Goal: Submit feedback/report problem: Ask a question

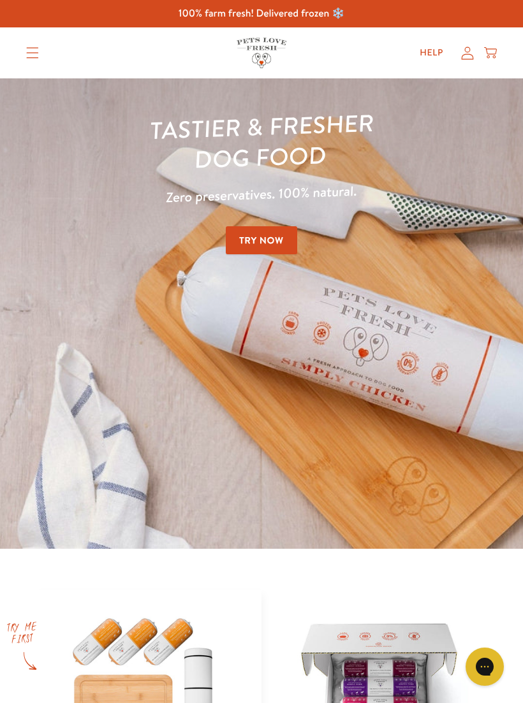
click at [471, 50] on icon at bounding box center [467, 53] width 13 height 13
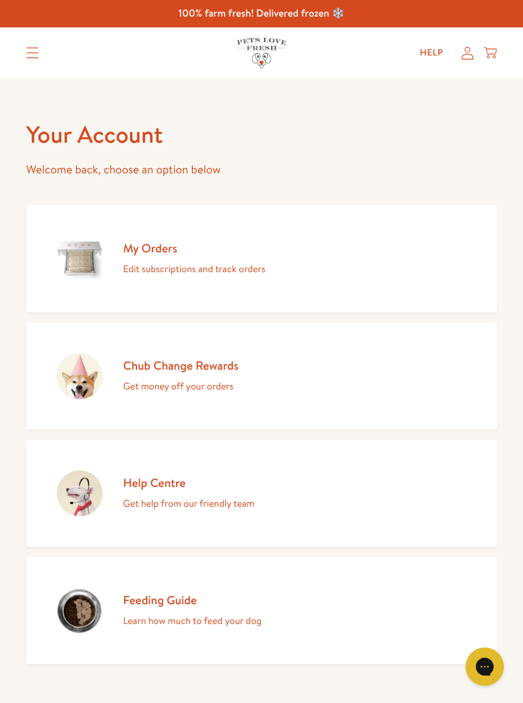
click at [27, 57] on icon "Translation missing: en.sections.header.menu" at bounding box center [32, 52] width 13 height 11
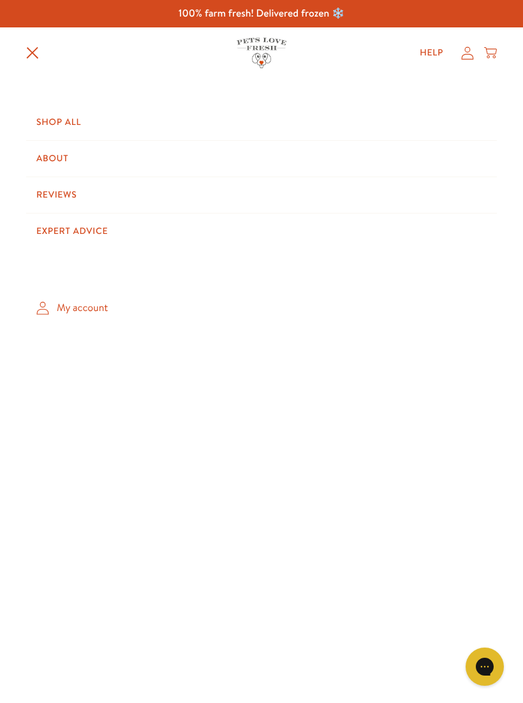
click at [80, 302] on link "My account" at bounding box center [261, 309] width 471 height 38
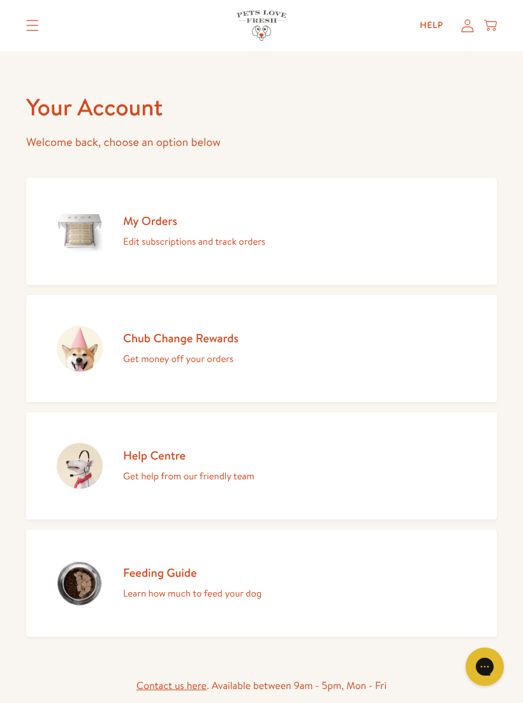
scroll to position [27, 0]
click at [295, 235] on link "My Orders Edit subscriptions and track orders" at bounding box center [261, 232] width 471 height 107
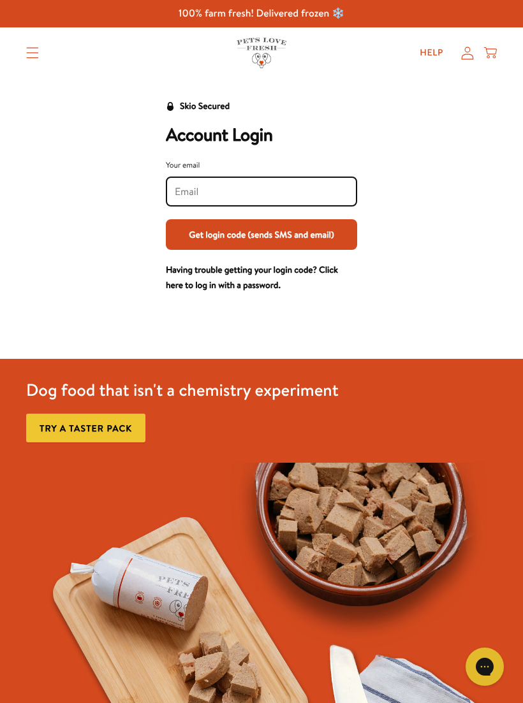
click at [205, 187] on input "Your email" at bounding box center [261, 192] width 173 height 14
type input "Junelindsay3@icloud.com"
click at [319, 232] on button "Get login code (sends SMS and email)" at bounding box center [261, 234] width 191 height 31
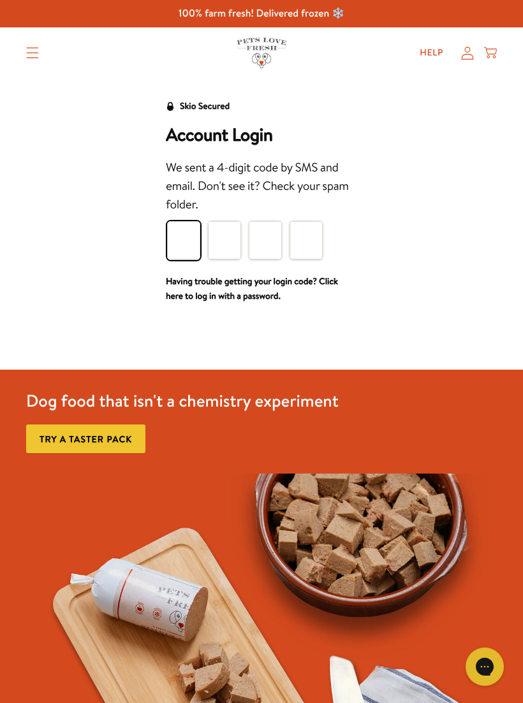
click at [180, 237] on input "Please enter your pin code" at bounding box center [183, 240] width 33 height 38
type input "8"
type input "3"
type input "2"
type input "9"
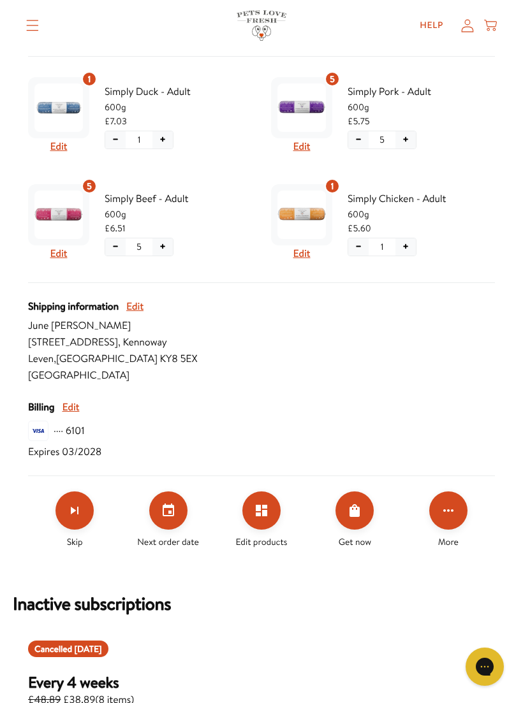
scroll to position [298, 0]
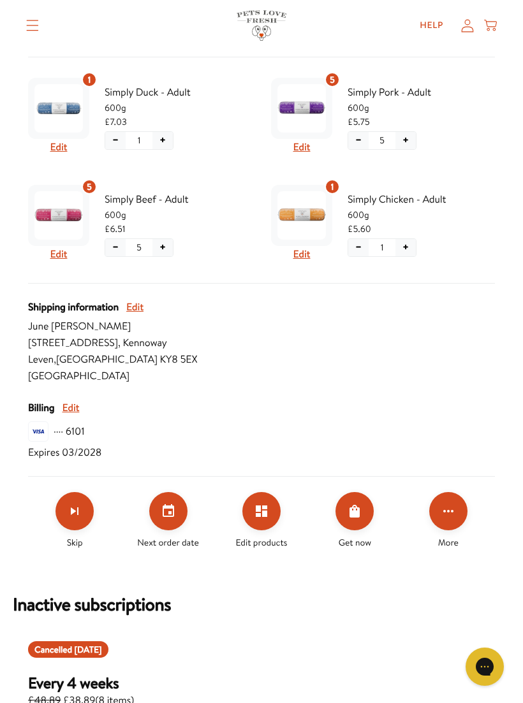
click at [448, 511] on icon "Click for more options" at bounding box center [448, 511] width 10 height 3
click at [471, 417] on div at bounding box center [261, 351] width 523 height 703
click at [258, 517] on icon "Edit products" at bounding box center [261, 511] width 15 height 15
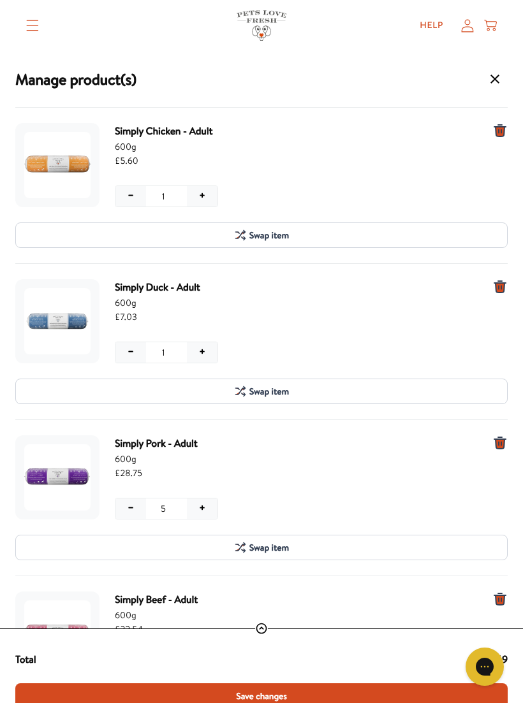
click at [205, 191] on button "+" at bounding box center [202, 196] width 31 height 20
click at [128, 502] on button "−" at bounding box center [130, 509] width 31 height 20
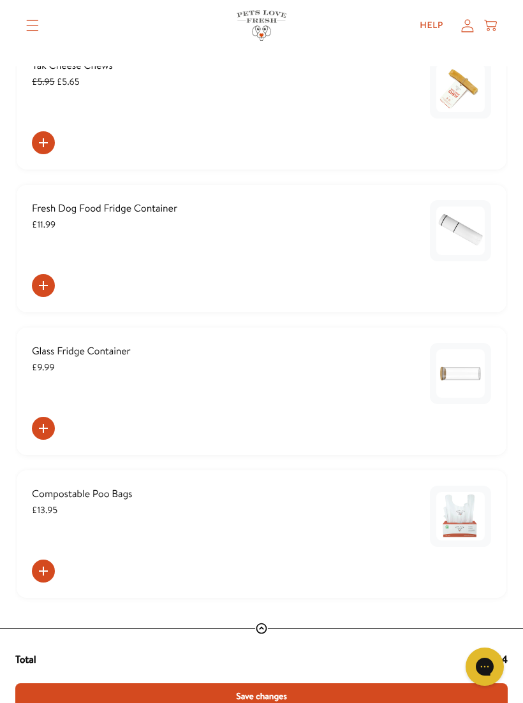
scroll to position [1368, 0]
click at [264, 697] on span "Save changes" at bounding box center [261, 696] width 51 height 14
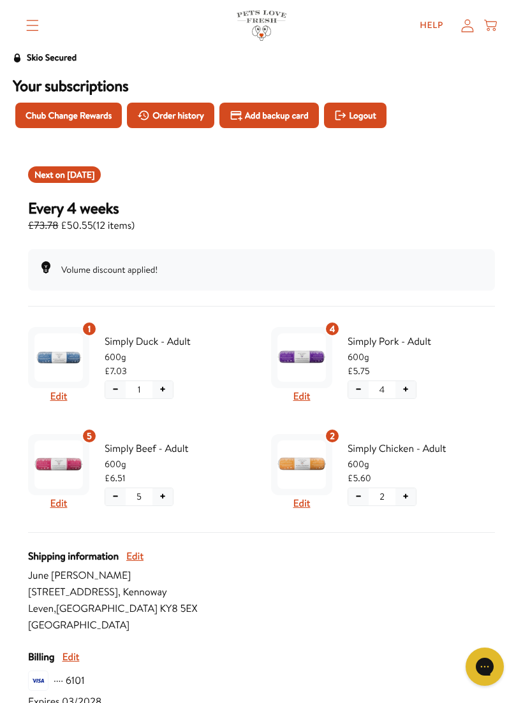
scroll to position [48, 0]
click at [430, 24] on link "Help" at bounding box center [431, 26] width 44 height 26
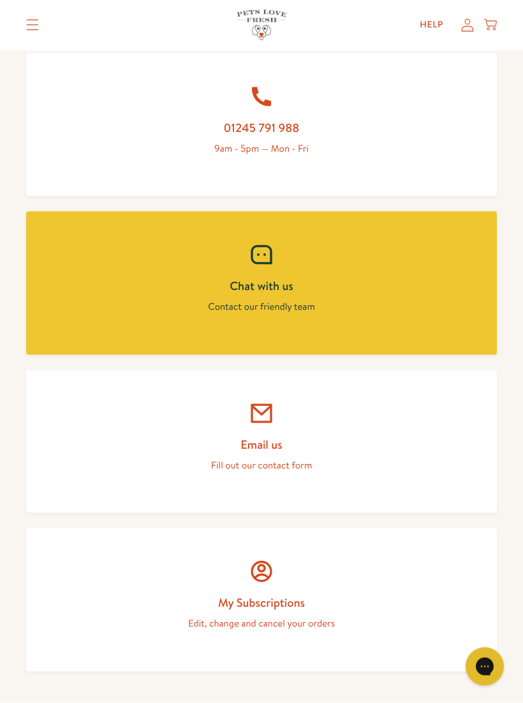
scroll to position [577, 0]
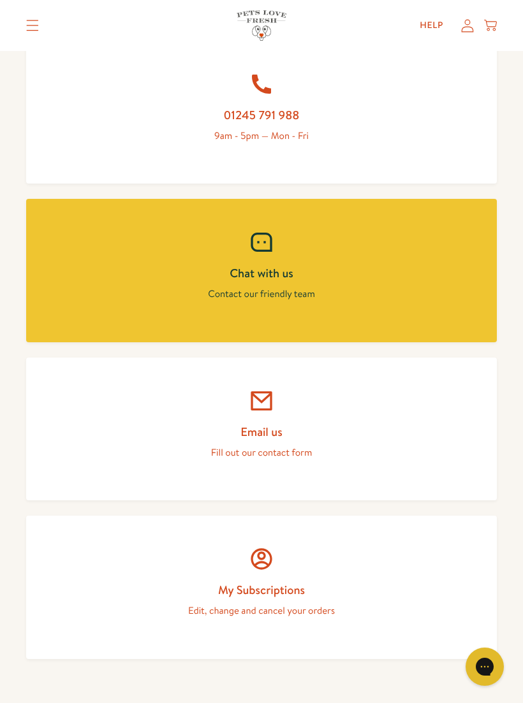
click at [301, 437] on link "Email us Fill out our contact form" at bounding box center [261, 429] width 471 height 143
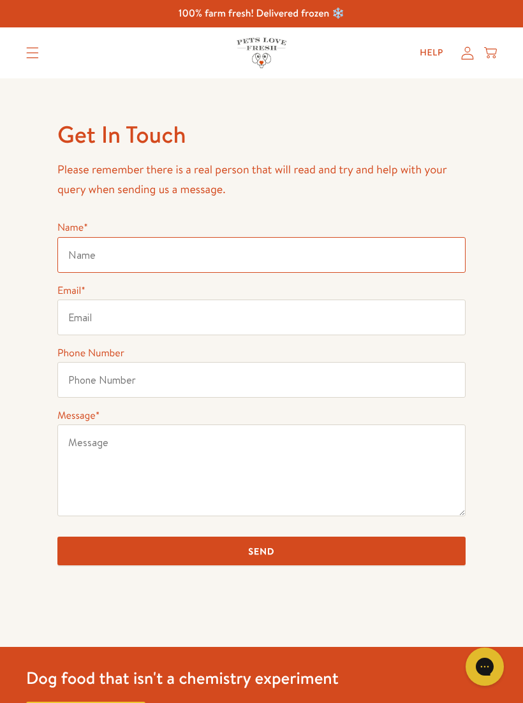
click at [108, 253] on input "Name *" at bounding box center [261, 255] width 408 height 36
type input "[PERSON_NAME]"
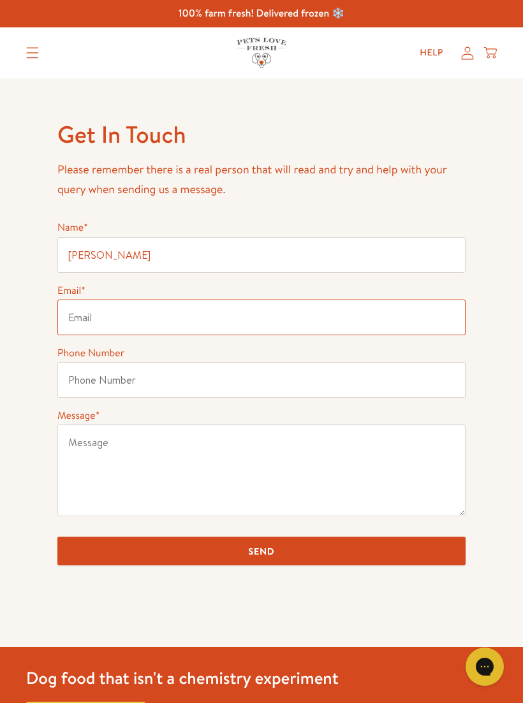
click at [112, 318] on input "Email *" at bounding box center [261, 318] width 408 height 36
type input "junelindsay3@icloud.com"
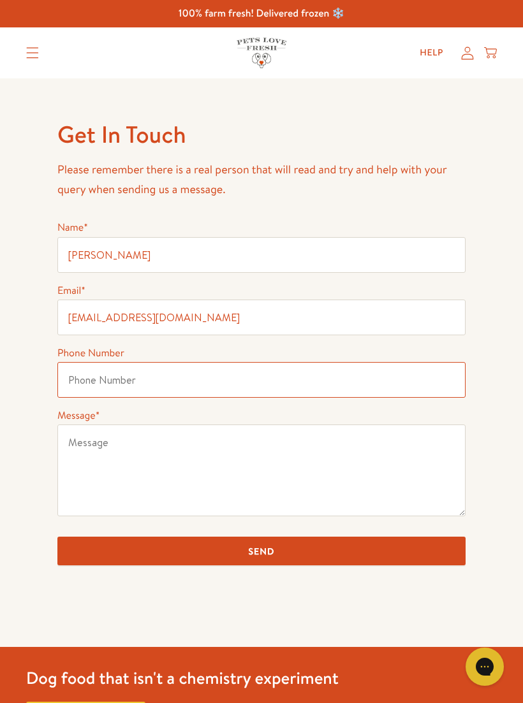
click at [96, 380] on input "Phone Number" at bounding box center [261, 380] width 408 height 36
type input "07759145736"
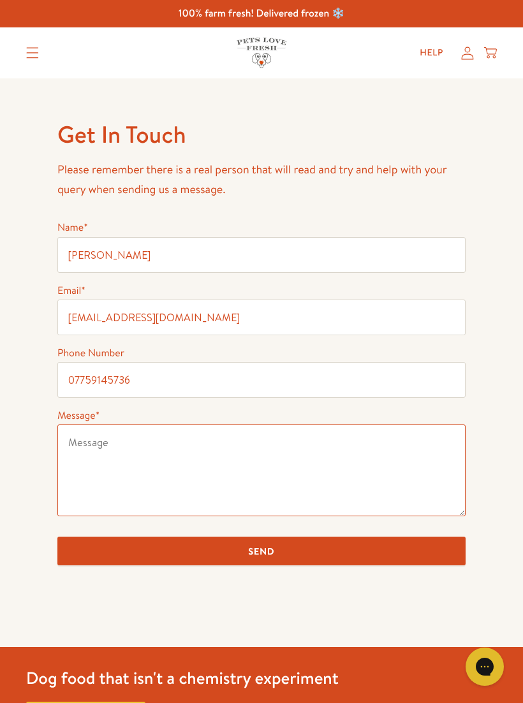
click at [98, 453] on textarea "Message *" at bounding box center [261, 471] width 408 height 92
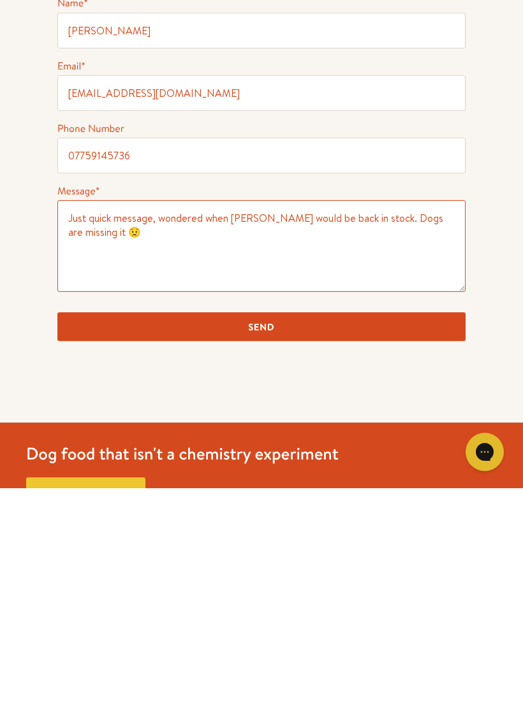
scroll to position [10, 0]
type textarea "Just quick message, wondered when venison chub would be back in stock. Dogs are…"
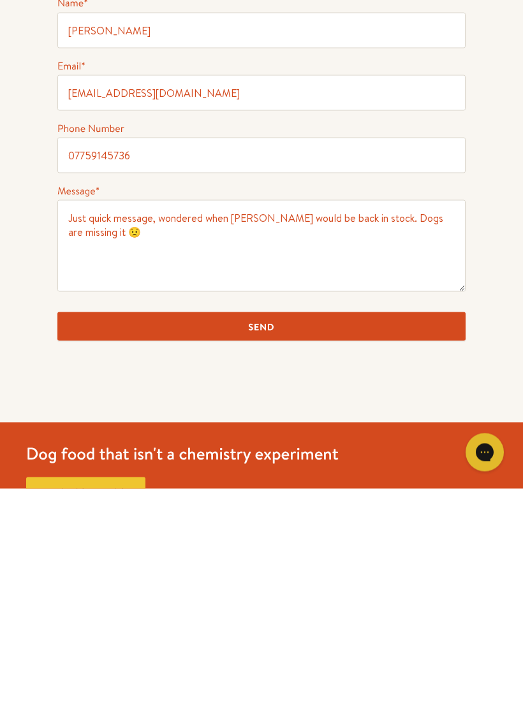
click at [265, 527] on input "Send" at bounding box center [261, 541] width 408 height 29
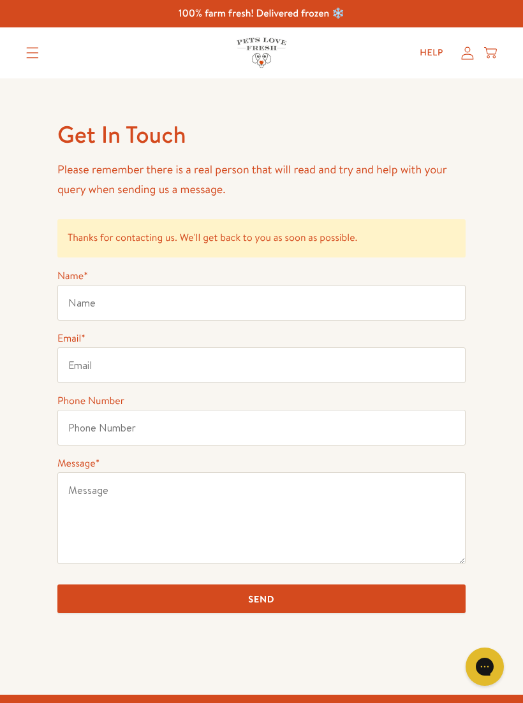
click at [467, 55] on icon at bounding box center [467, 53] width 13 height 13
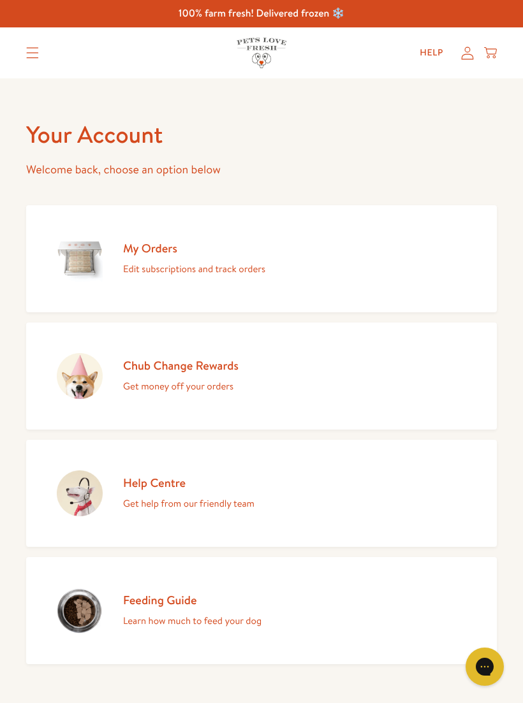
click at [36, 53] on icon "Translation missing: en.sections.header.menu" at bounding box center [33, 53] width 12 height 11
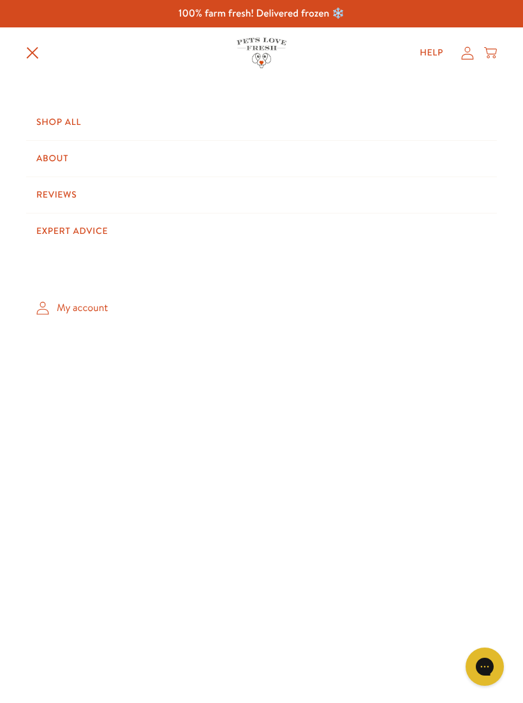
click at [85, 298] on link "My account" at bounding box center [261, 309] width 471 height 38
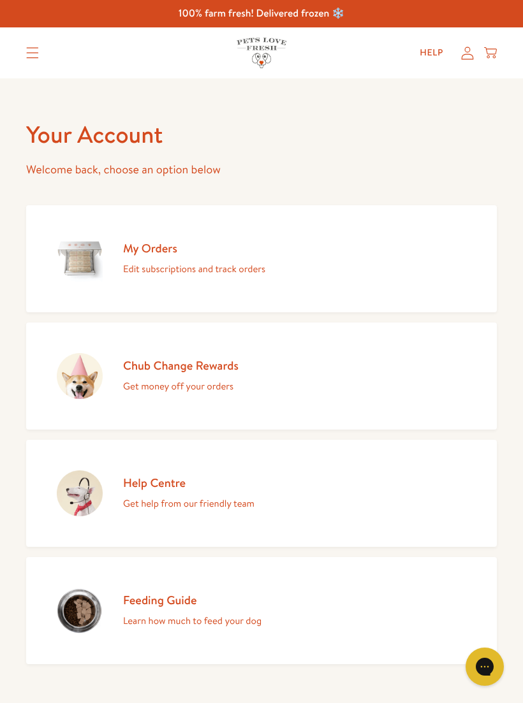
click at [424, 272] on link "My Orders Edit subscriptions and track orders" at bounding box center [261, 258] width 471 height 107
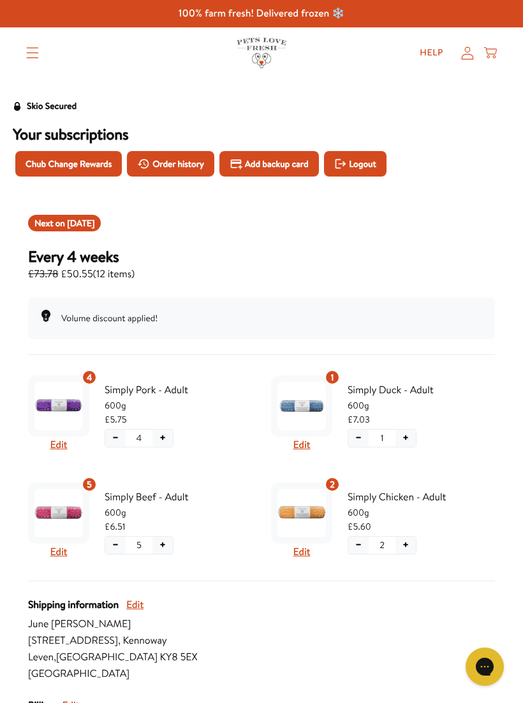
click at [376, 154] on button "Logout" at bounding box center [355, 164] width 63 height 26
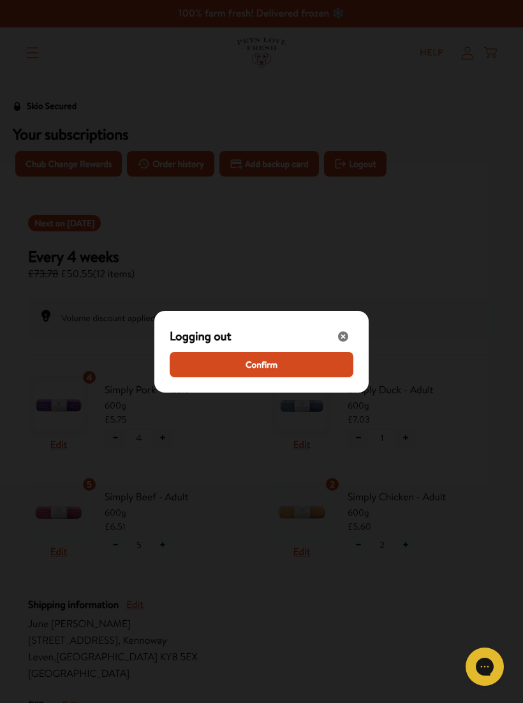
click at [281, 368] on button "Confirm" at bounding box center [262, 365] width 184 height 26
